Goal: Communication & Community: Answer question/provide support

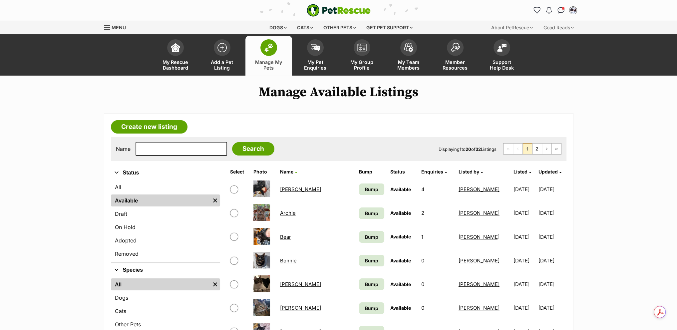
click at [563, 9] on span "Conversations" at bounding box center [563, 8] width 3 height 3
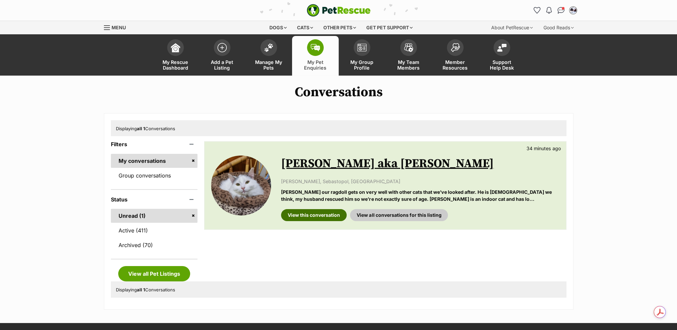
click at [316, 214] on link "View this conversation" at bounding box center [314, 215] width 66 height 12
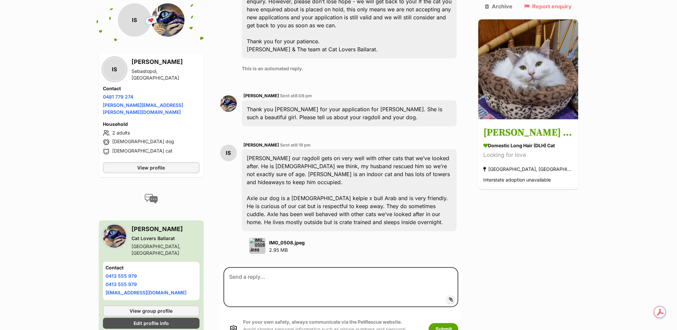
scroll to position [369, 0]
